Goal: Task Accomplishment & Management: Complete application form

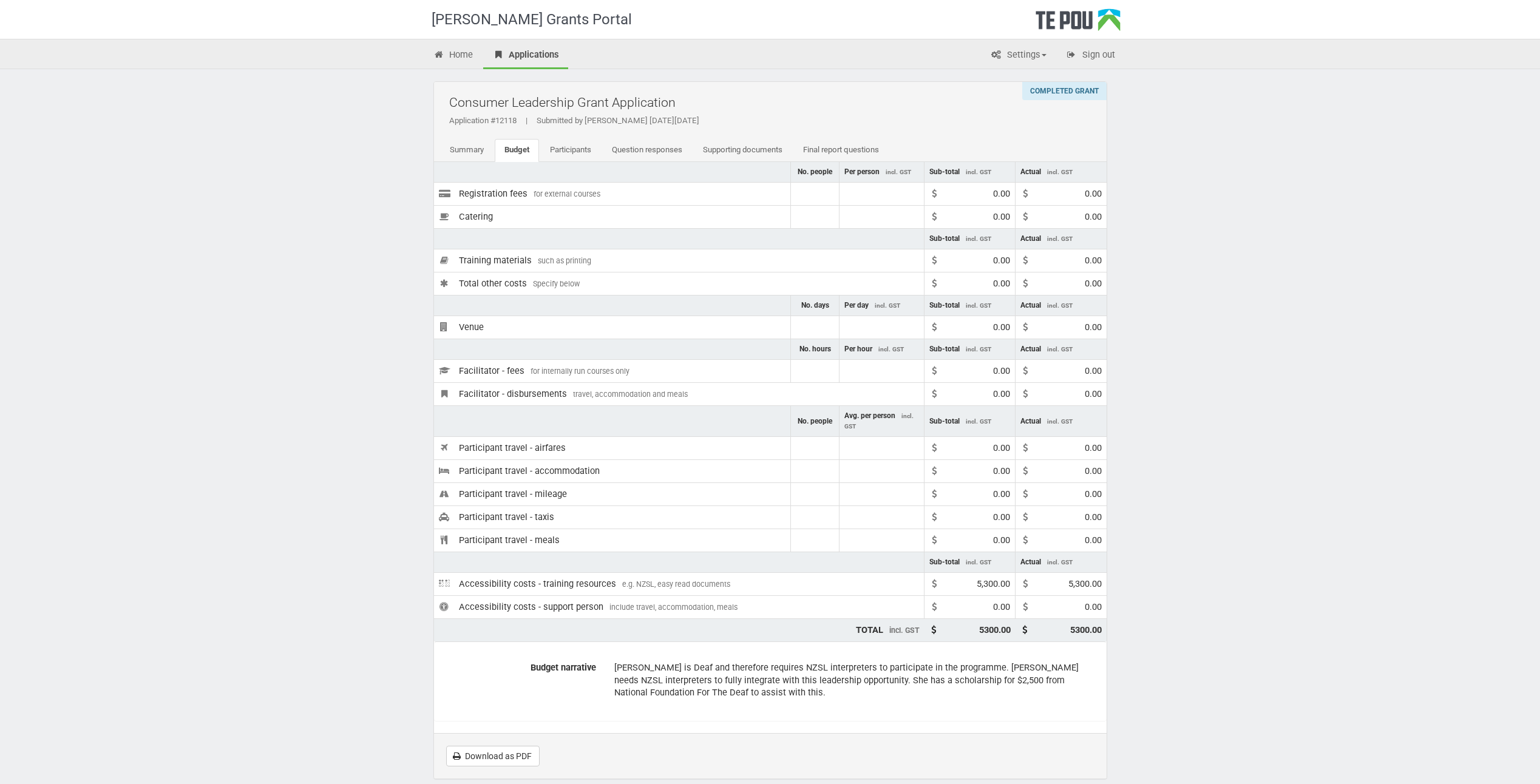
drag, startPoint x: 1300, startPoint y: 162, endPoint x: 1291, endPoint y: 166, distance: 9.8
click at [958, 162] on div "Te Pou Grants Portal Home Applications Settings Profile My account FAQs Sign ou…" at bounding box center [770, 421] width 1540 height 843
click at [469, 143] on link "Summary" at bounding box center [467, 150] width 54 height 23
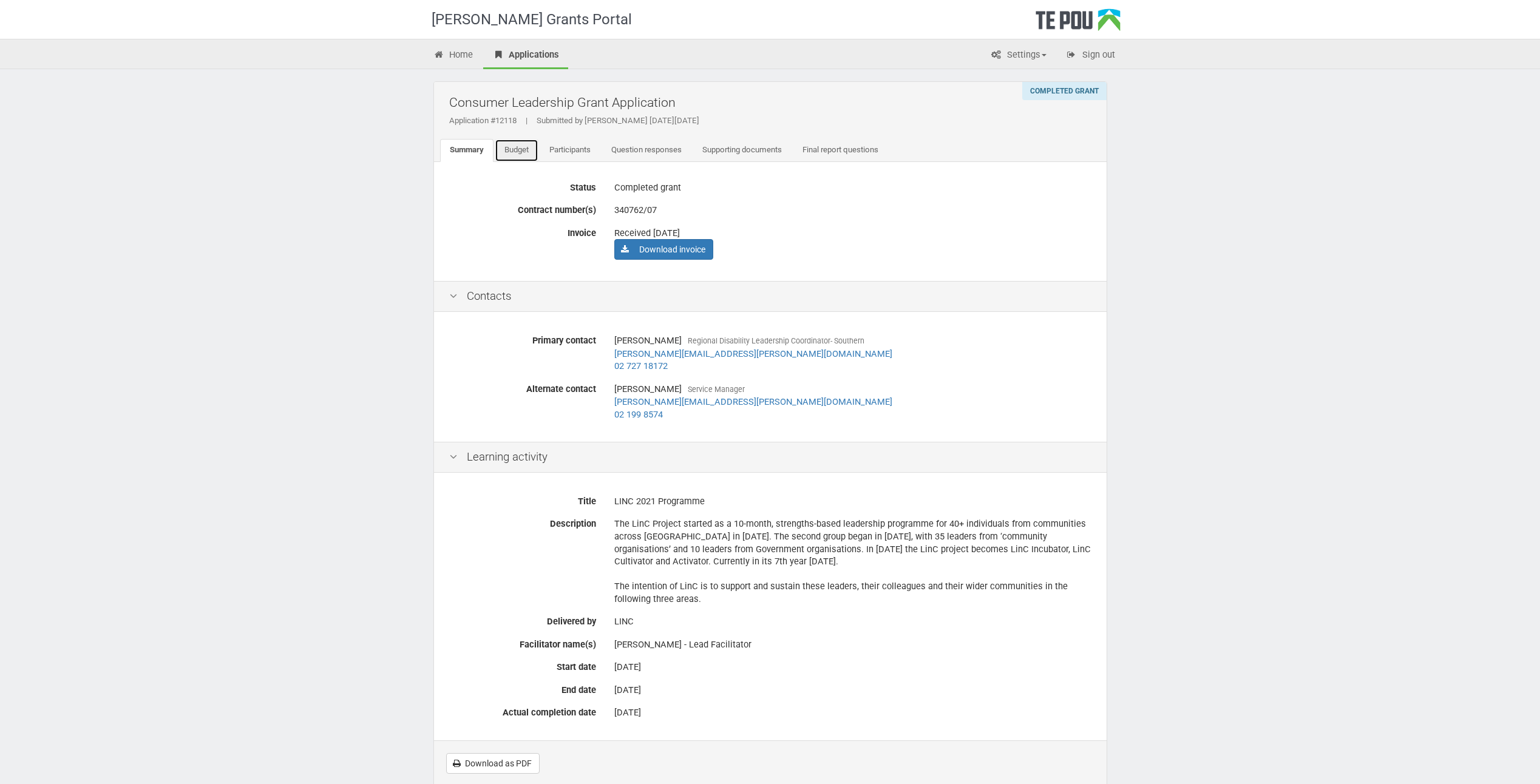
click at [529, 150] on link "Budget" at bounding box center [516, 150] width 44 height 23
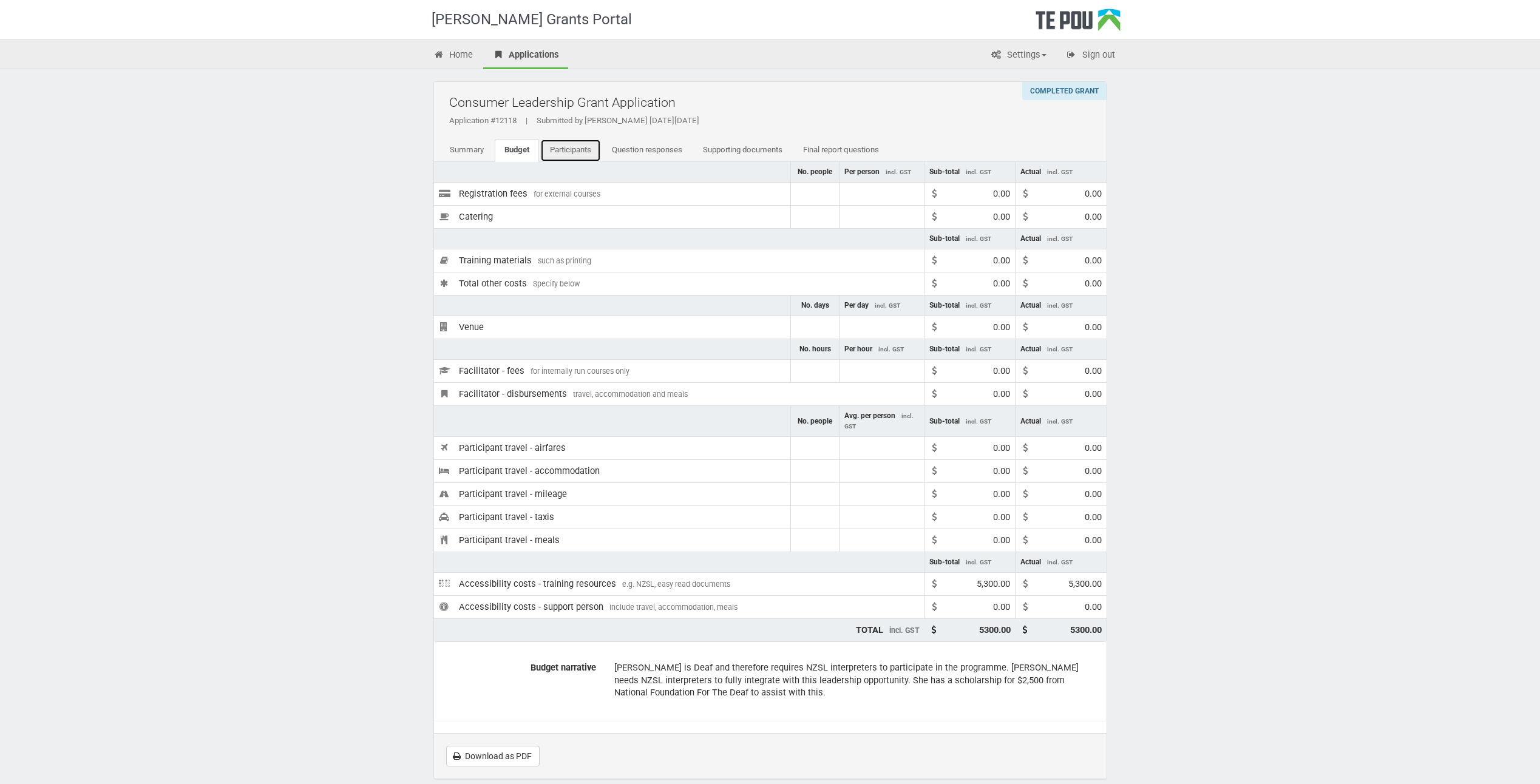
click at [563, 151] on link "Participants" at bounding box center [570, 150] width 60 height 23
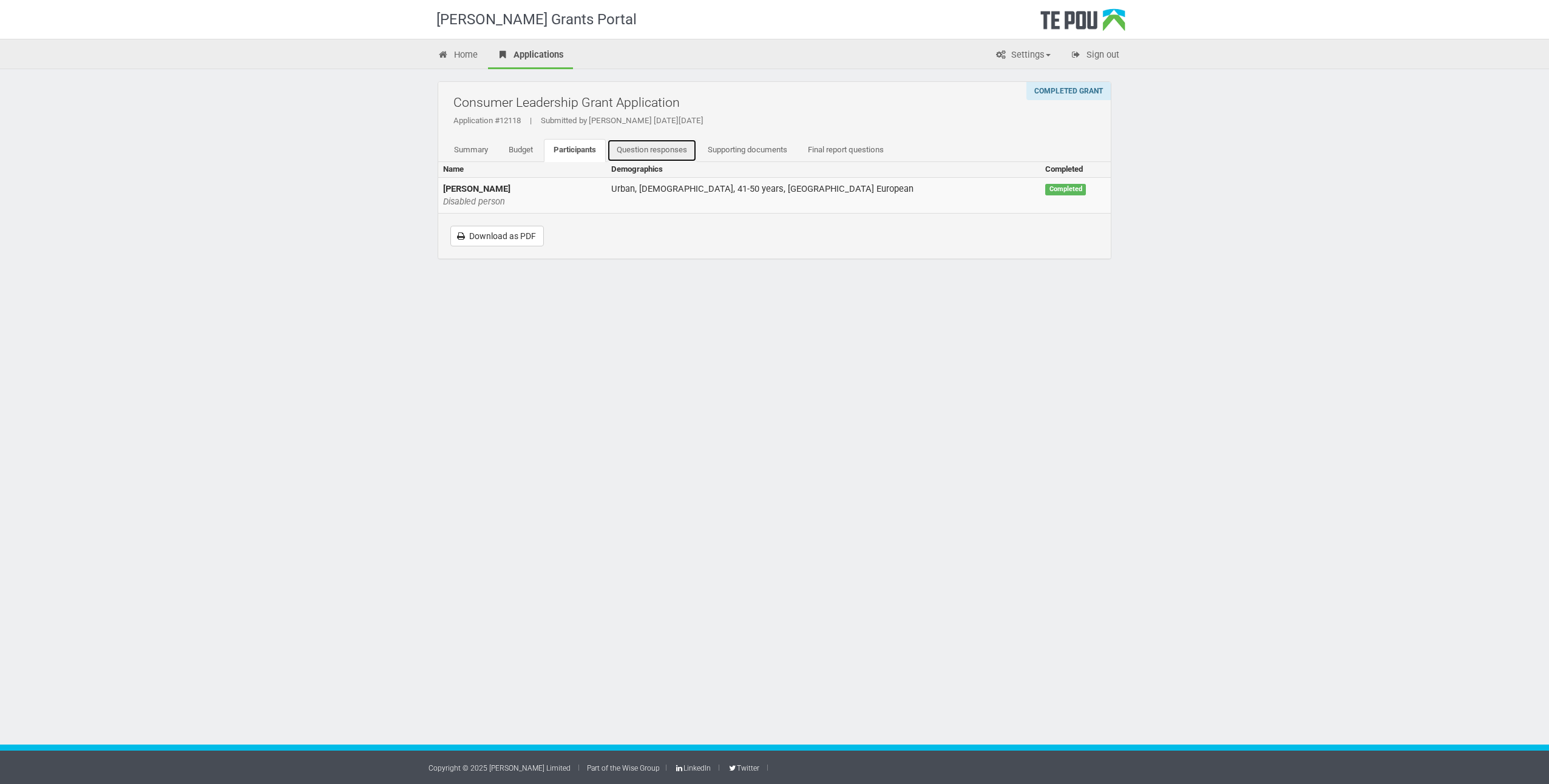
click at [664, 146] on link "Question responses" at bounding box center [652, 150] width 90 height 23
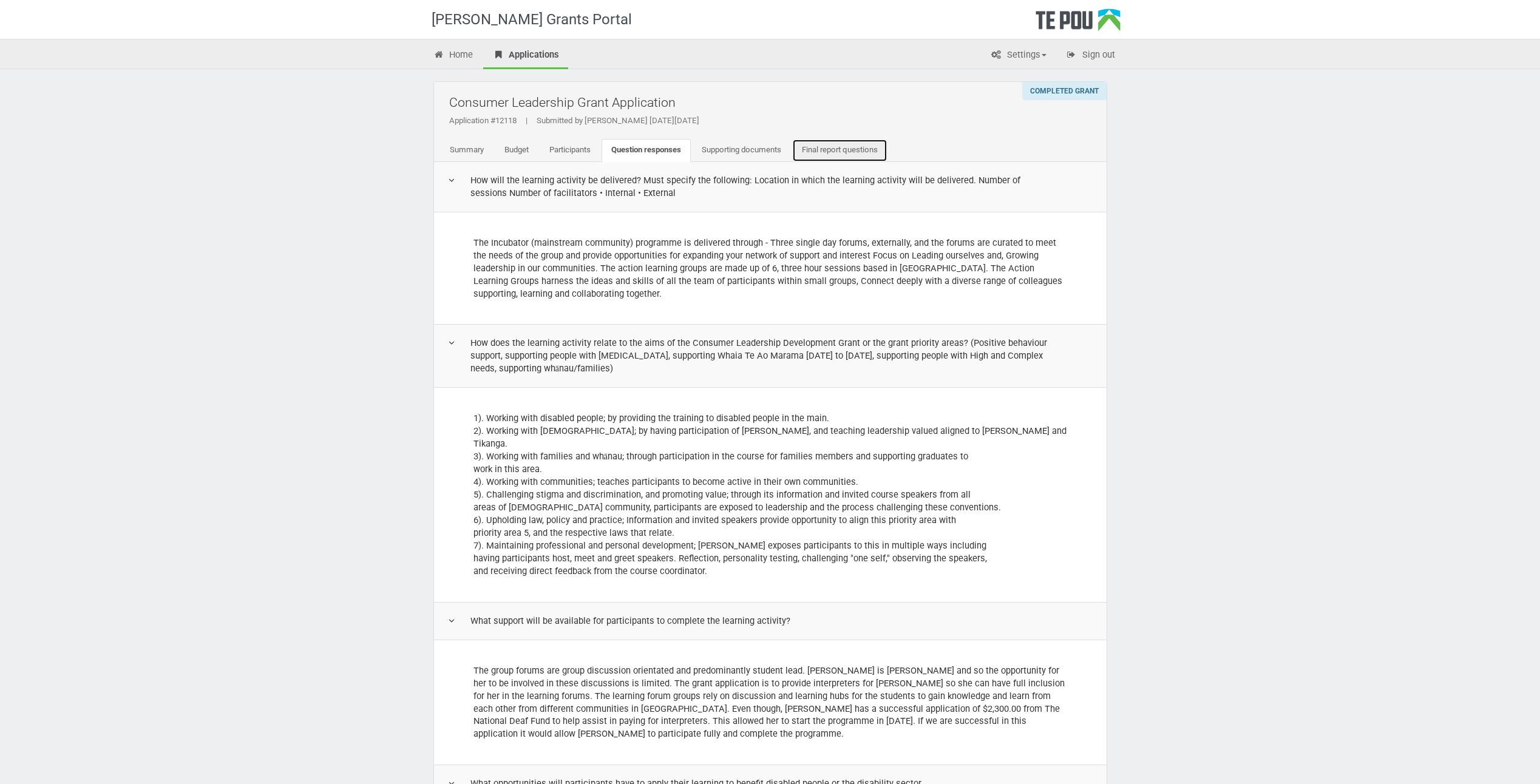
click at [836, 152] on link "Final report questions" at bounding box center [839, 150] width 96 height 23
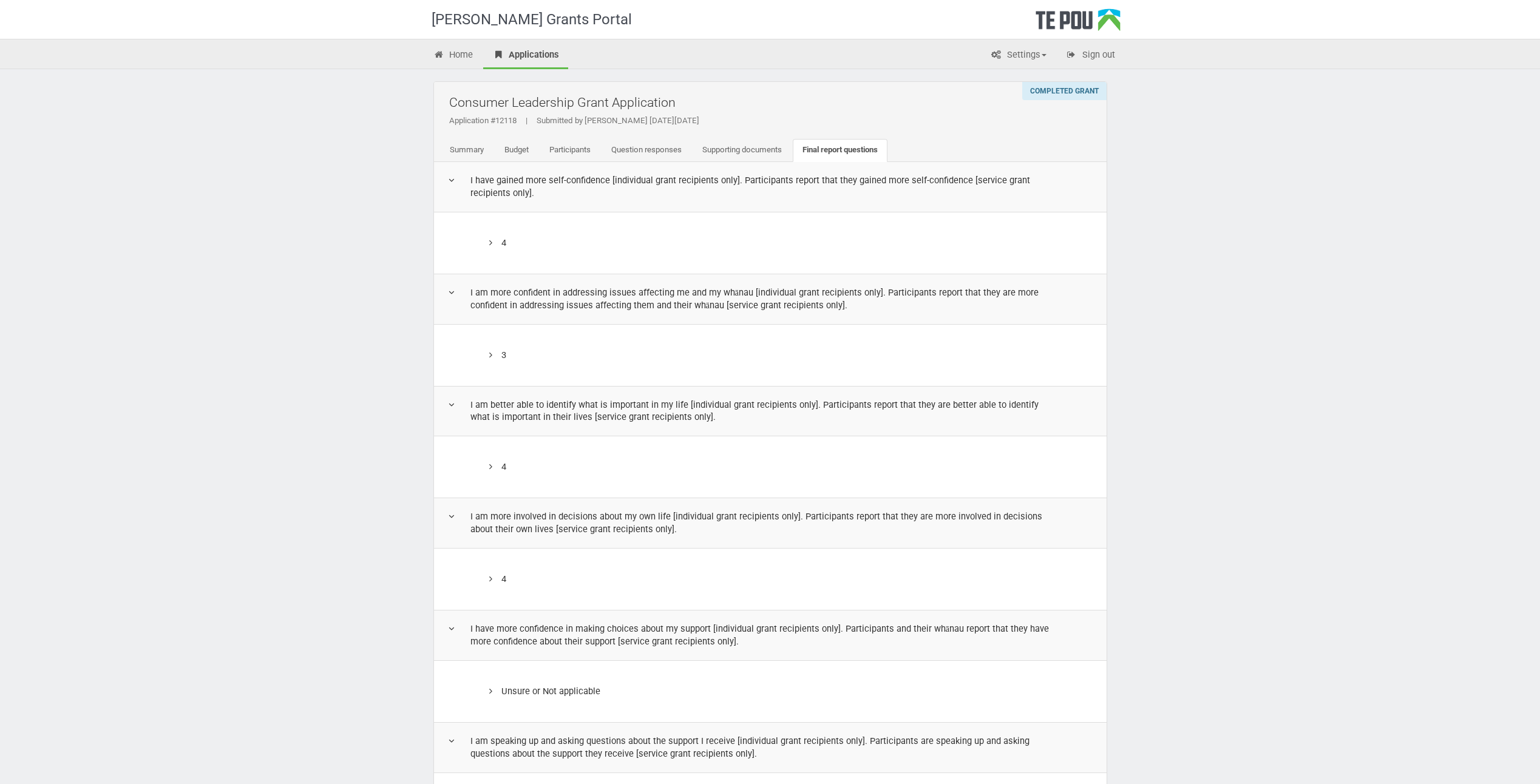
scroll to position [1504, 0]
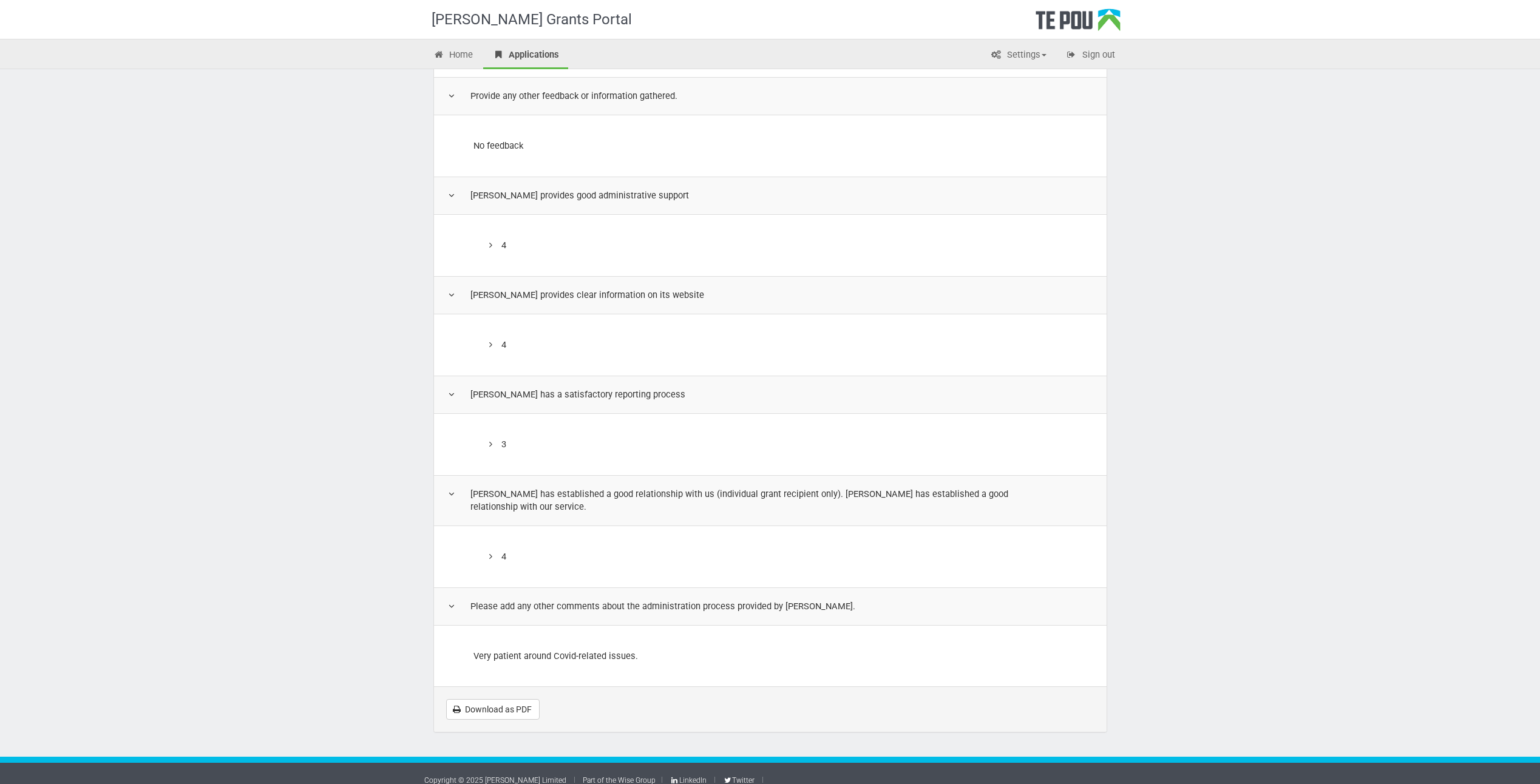
drag, startPoint x: 1456, startPoint y: 47, endPoint x: 1328, endPoint y: 227, distance: 220.9
click at [1457, 47] on div "Home Applications Settings Profile My account FAQs Sign out" at bounding box center [770, 54] width 1540 height 30
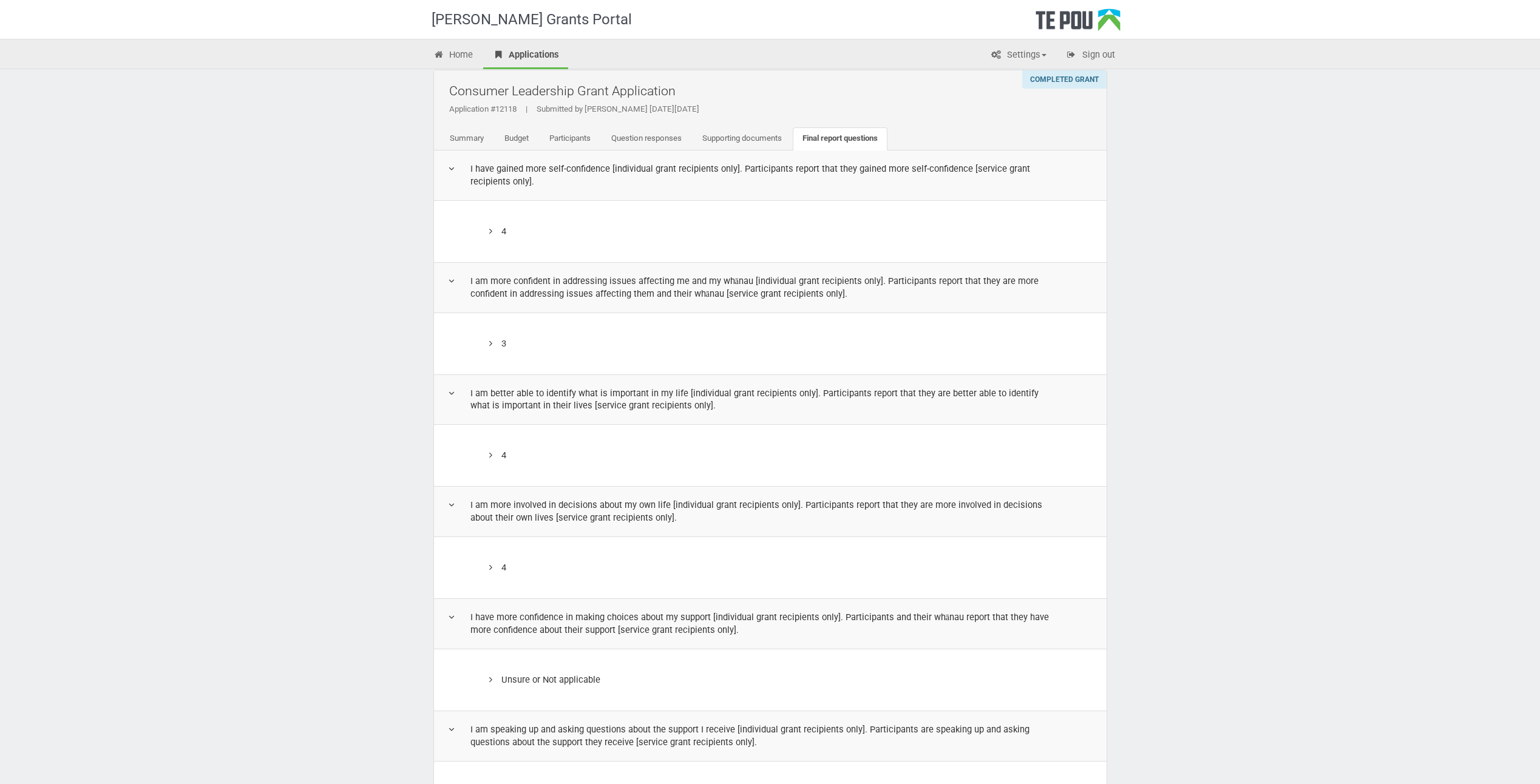
scroll to position [0, 0]
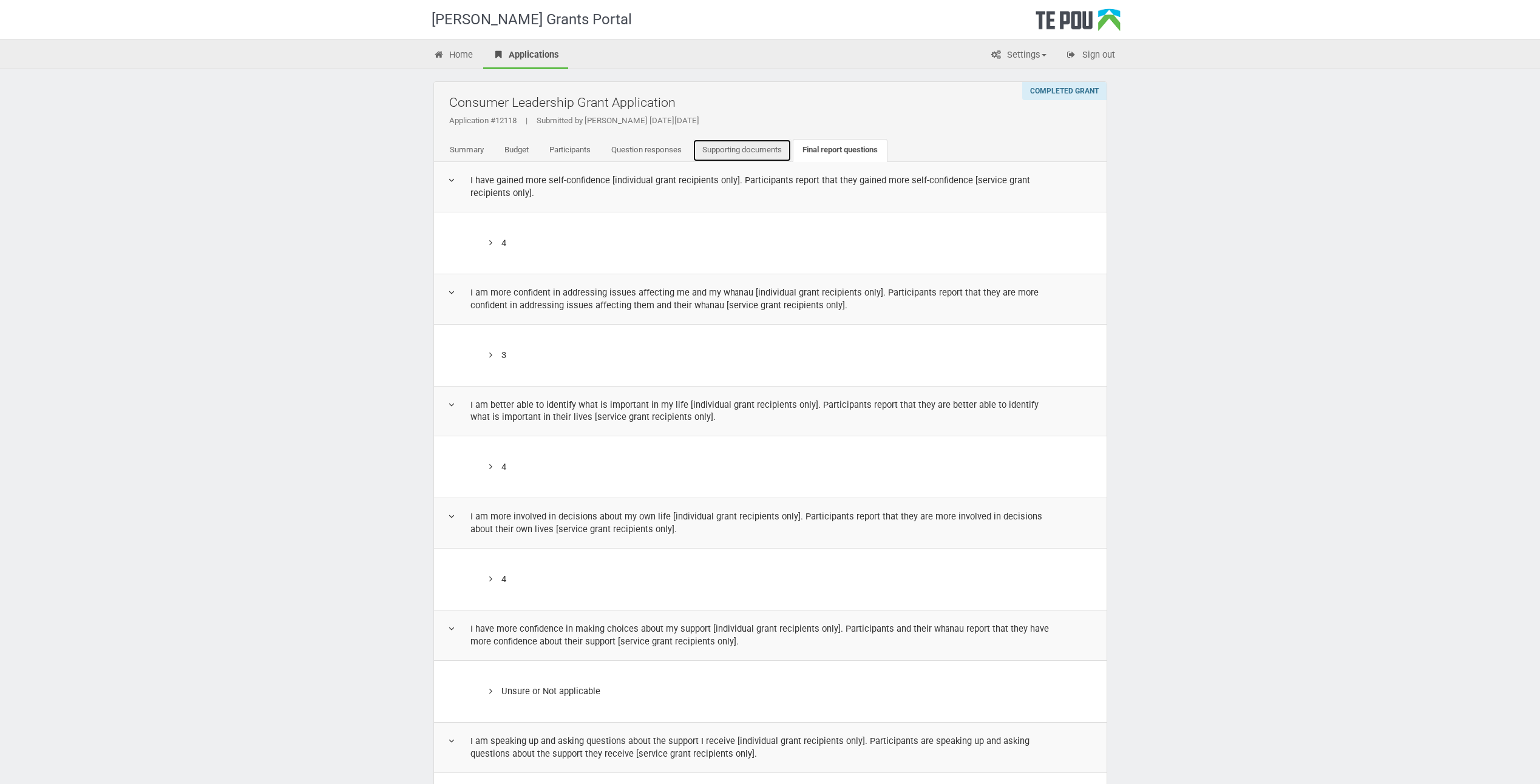
click at [749, 142] on link "Supporting documents" at bounding box center [742, 150] width 99 height 23
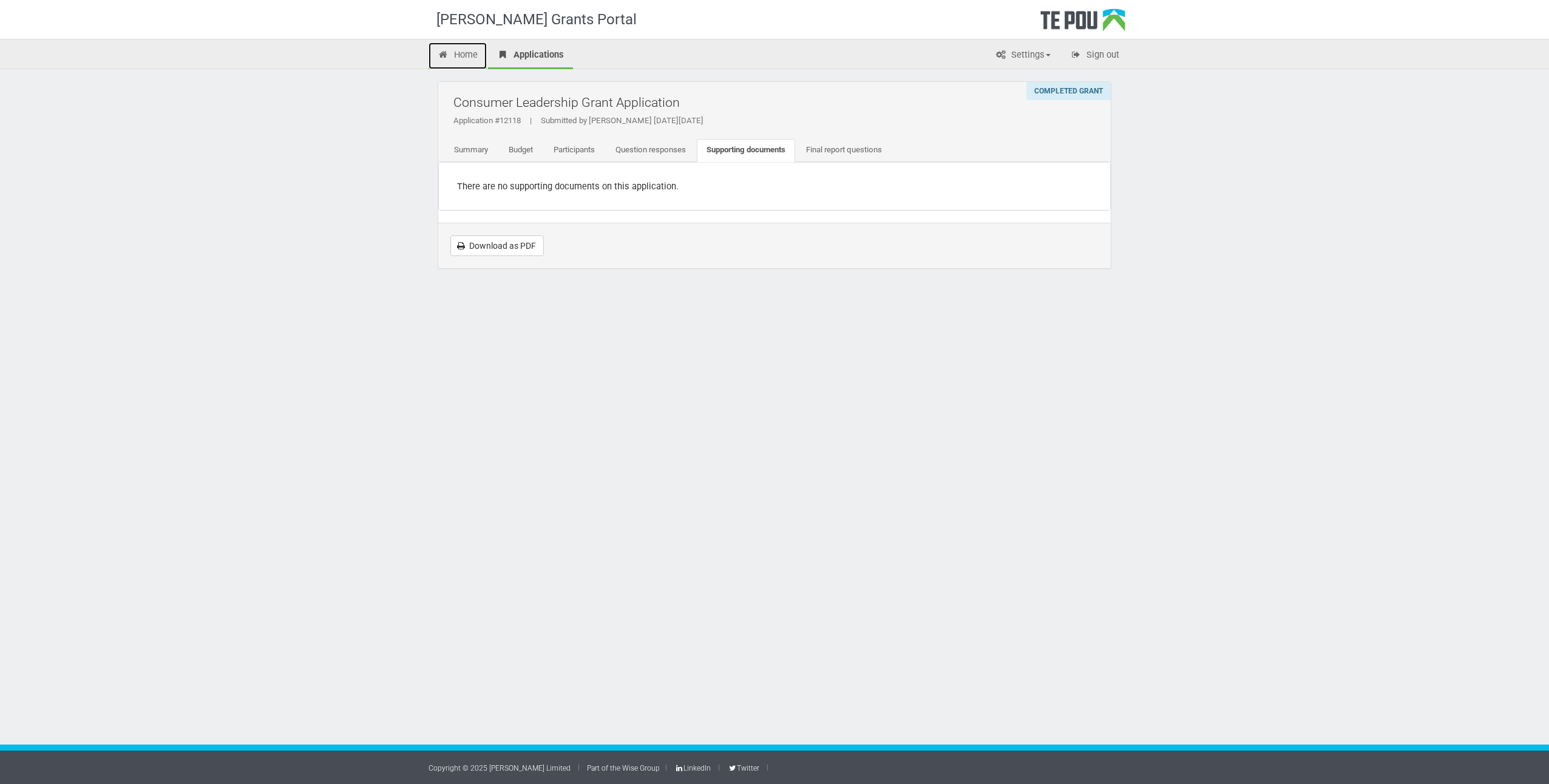
click at [463, 52] on link "Home" at bounding box center [458, 55] width 58 height 27
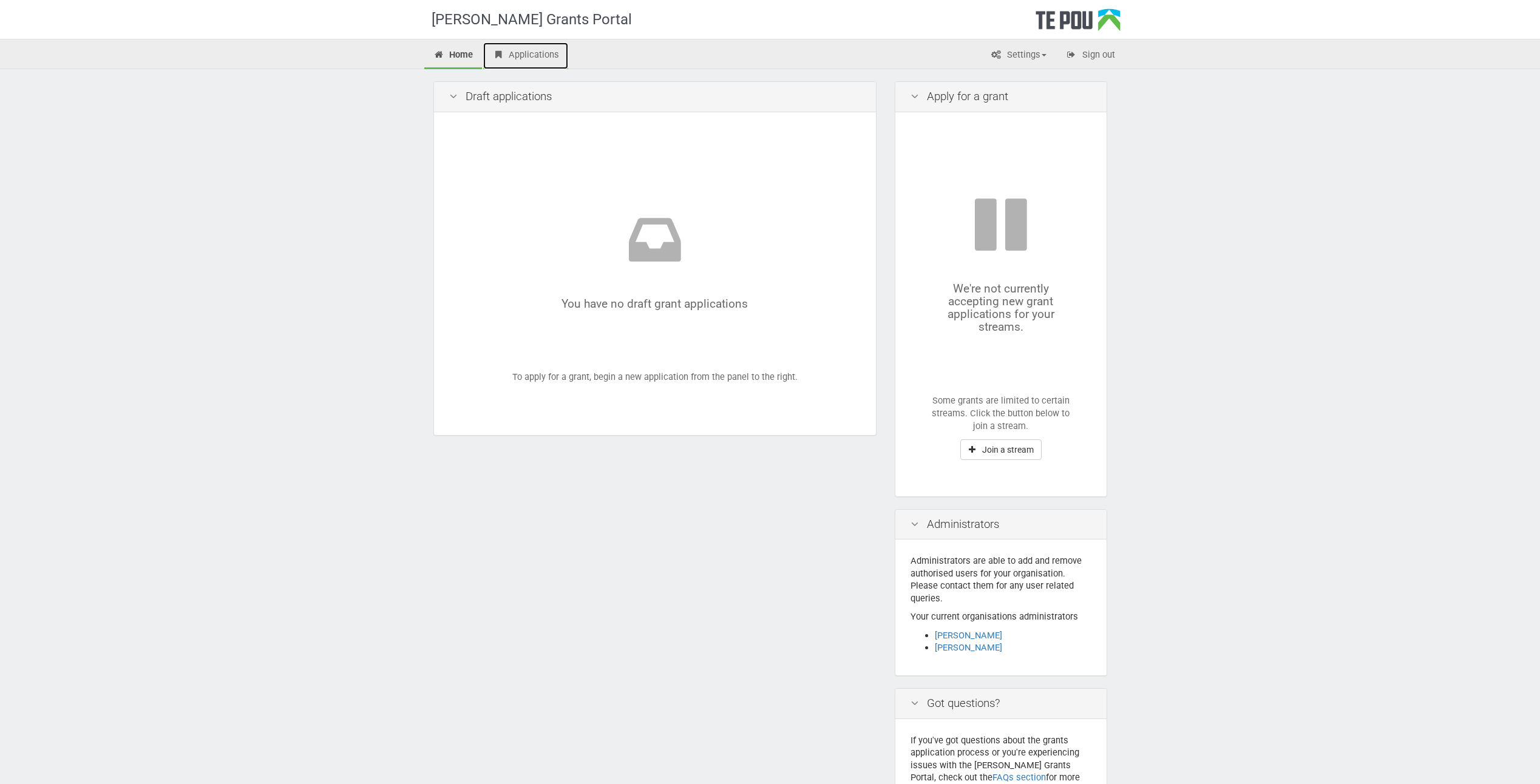
click at [546, 56] on link "Applications" at bounding box center [525, 55] width 85 height 27
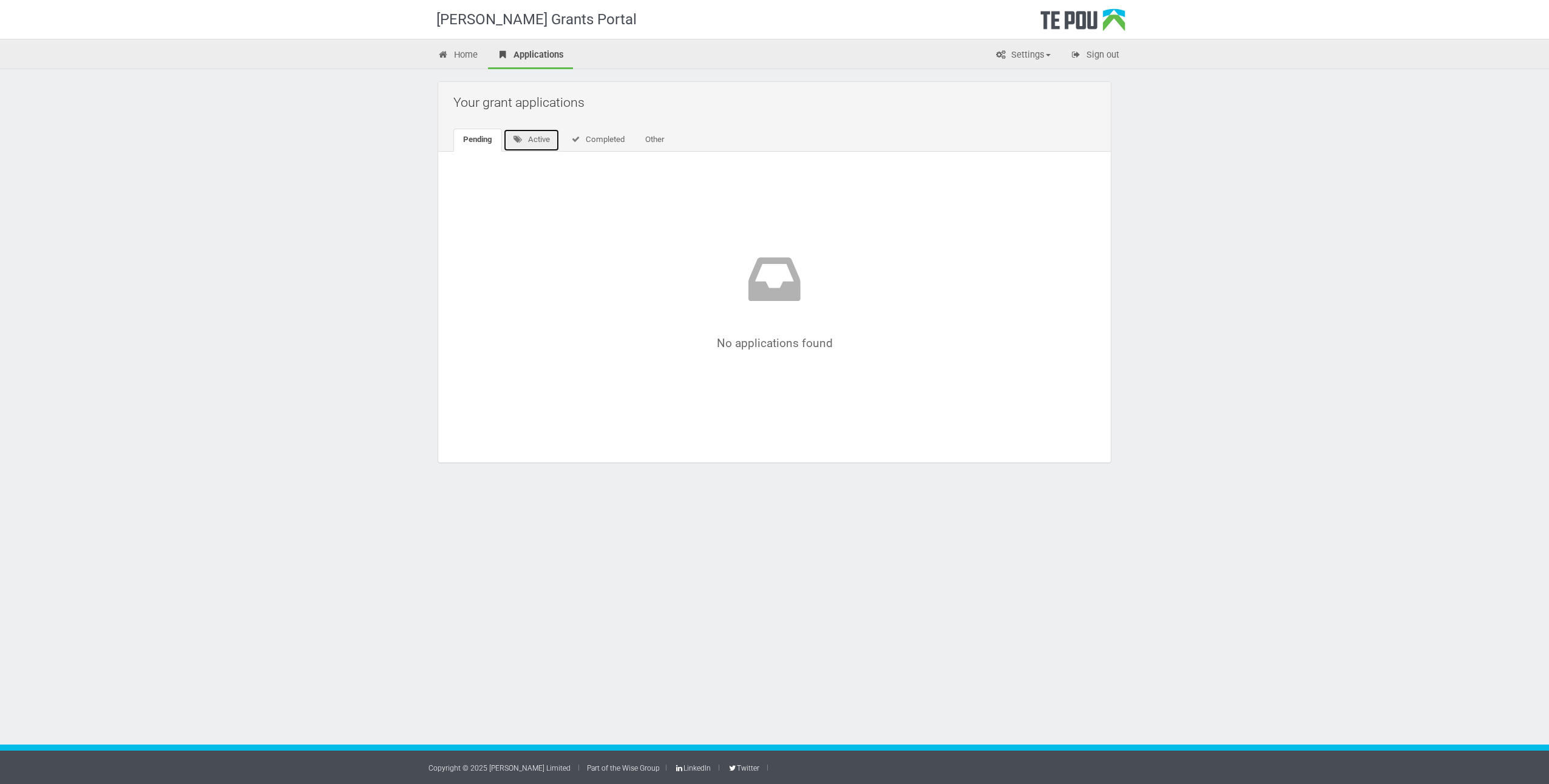
click at [524, 134] on link "Active" at bounding box center [532, 140] width 57 height 23
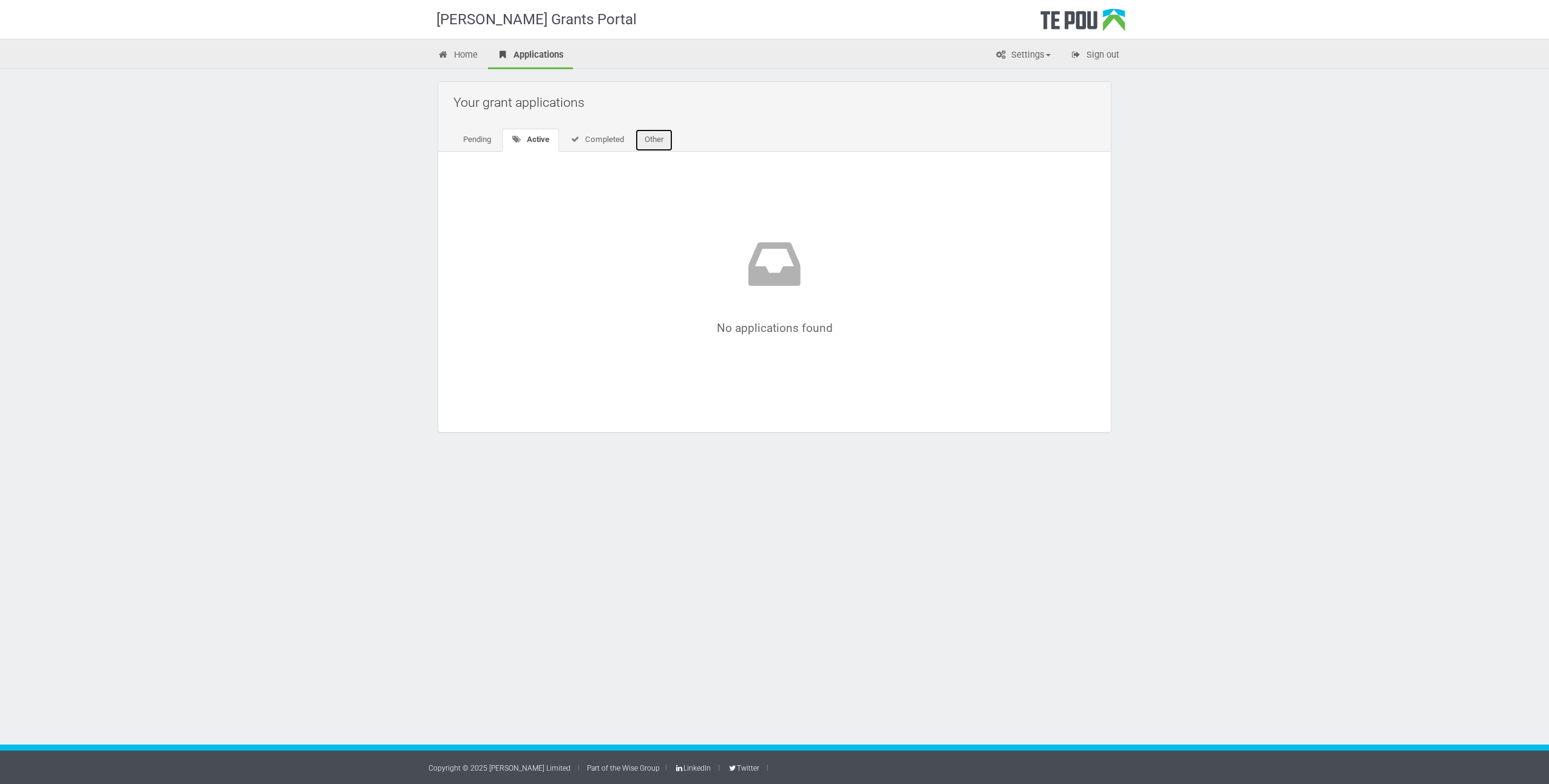
click at [659, 137] on link "Other" at bounding box center [654, 140] width 38 height 23
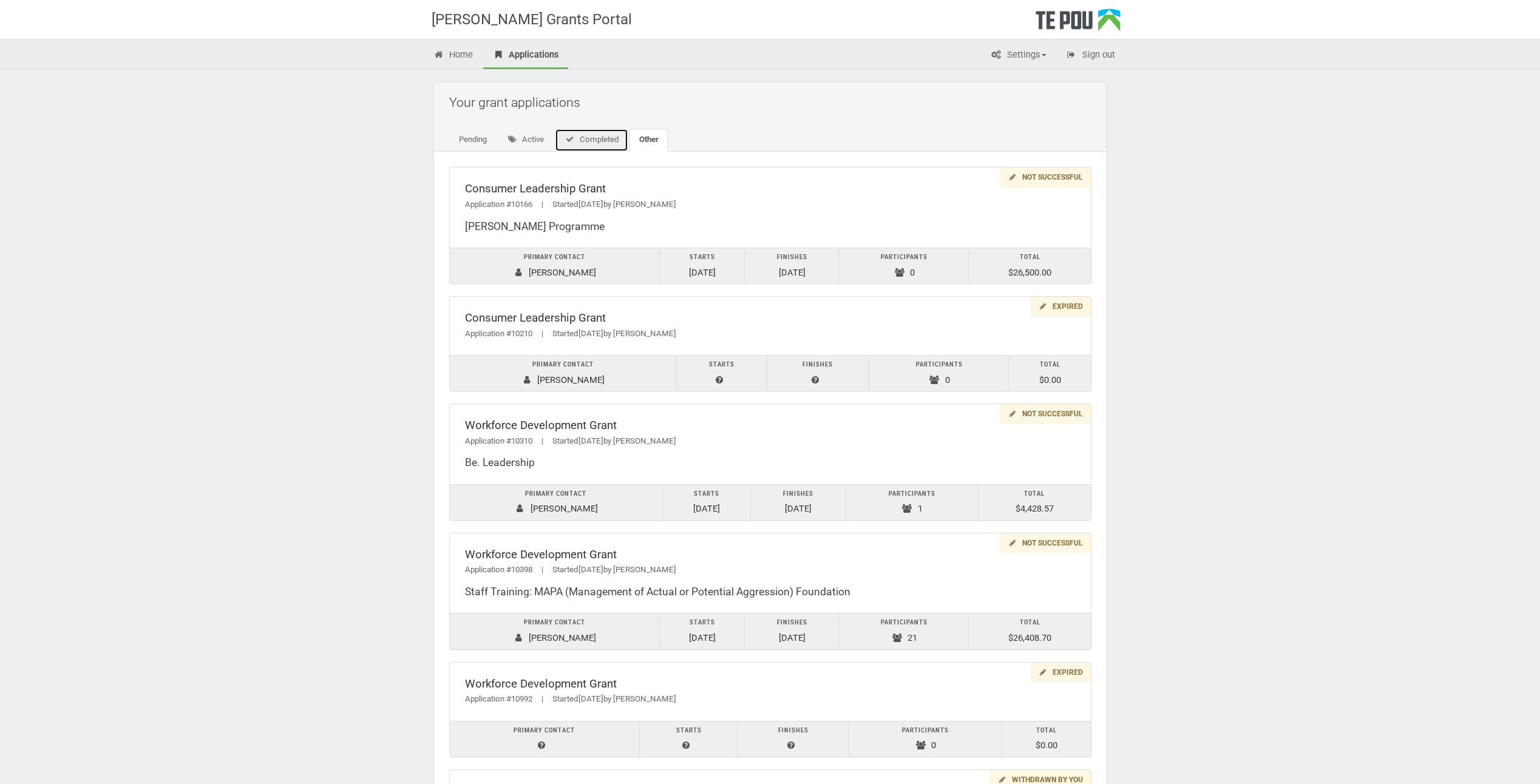
click at [593, 140] on link "Completed" at bounding box center [591, 140] width 73 height 23
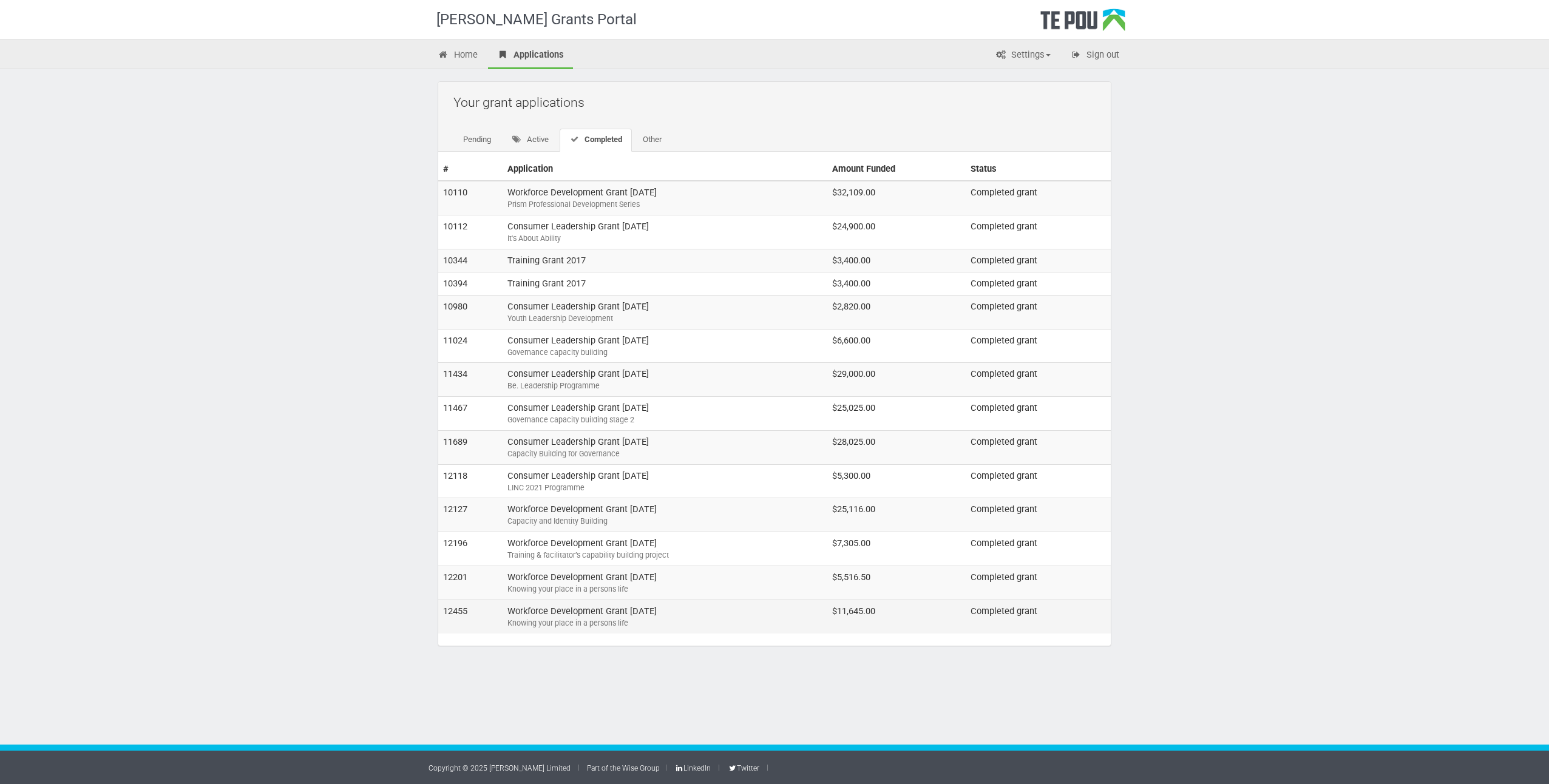
click at [961, 610] on td "$11,645.00" at bounding box center [896, 616] width 138 height 33
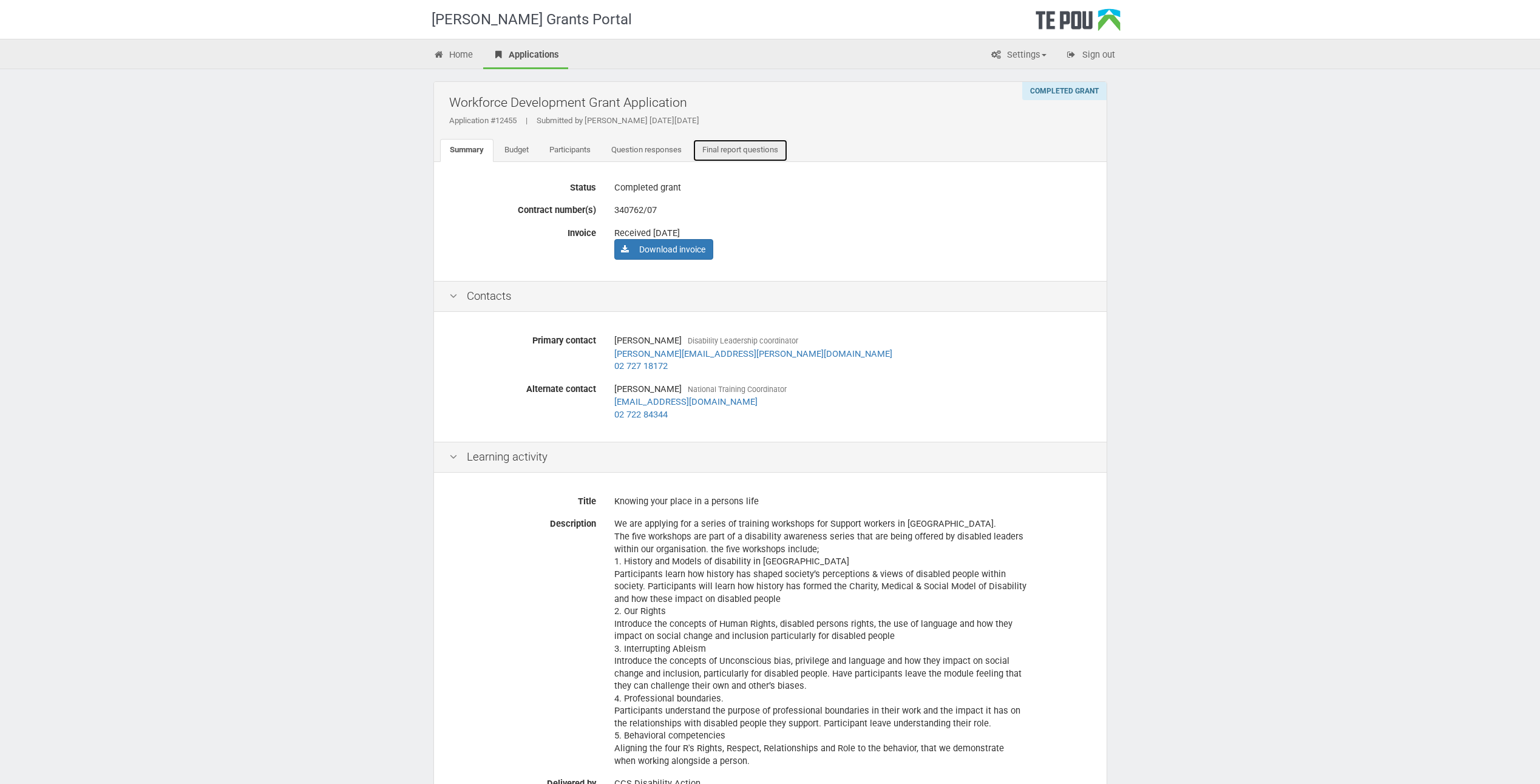
click at [737, 151] on link "Final report questions" at bounding box center [740, 150] width 96 height 23
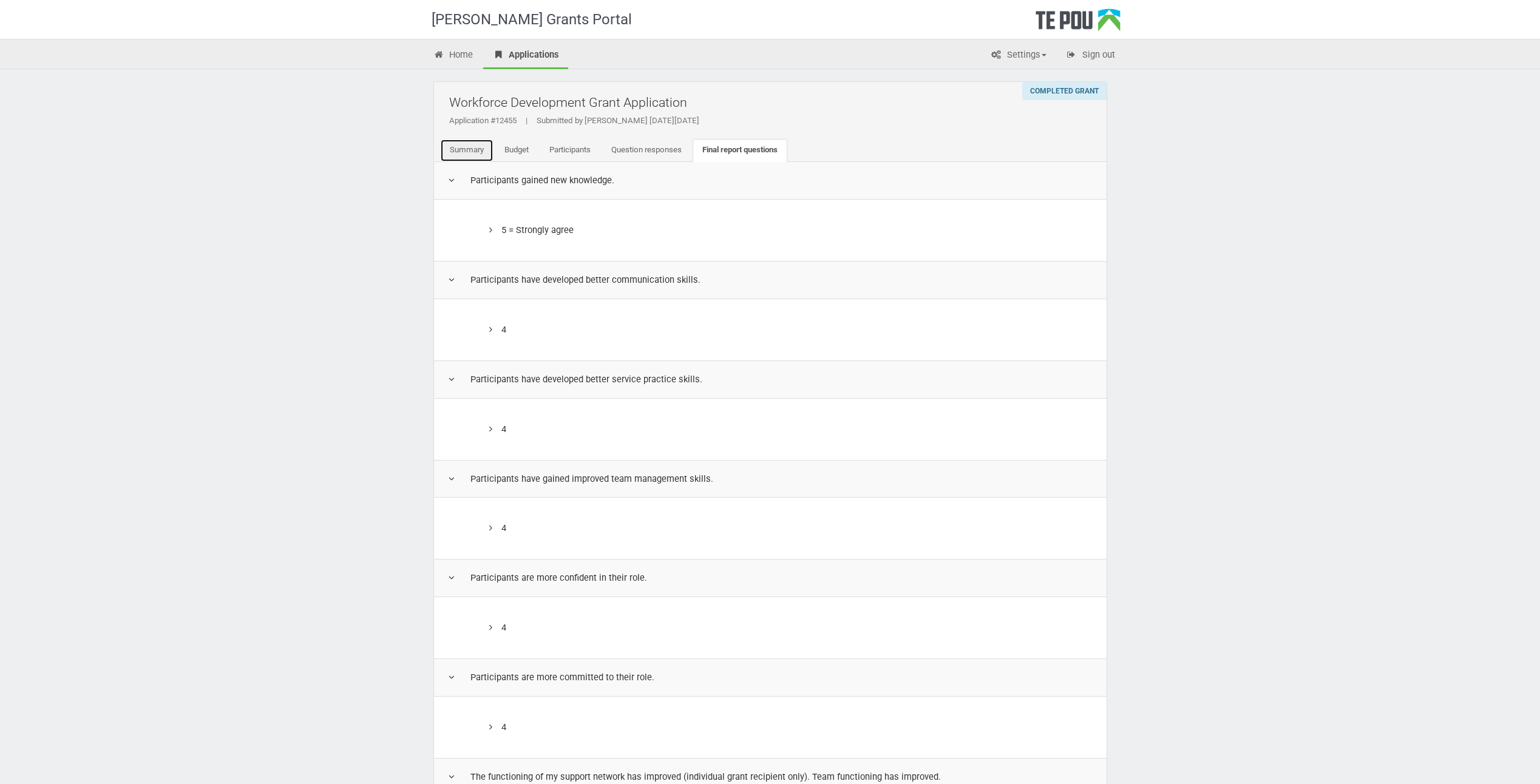
click at [463, 155] on link "Summary" at bounding box center [467, 150] width 54 height 23
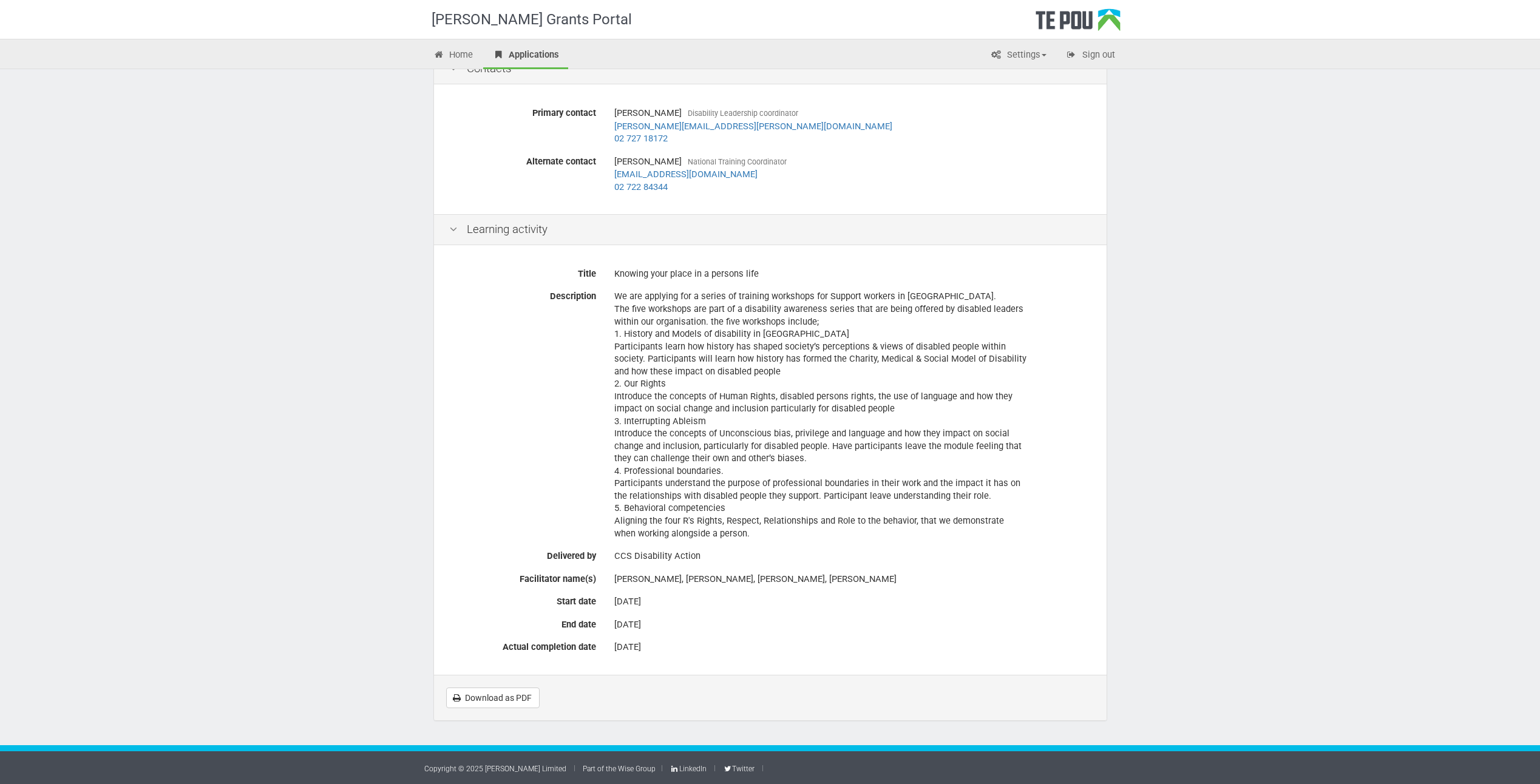
scroll to position [228, 0]
click at [482, 695] on link "Download as PDF" at bounding box center [493, 696] width 94 height 20
